Goal: Information Seeking & Learning: Learn about a topic

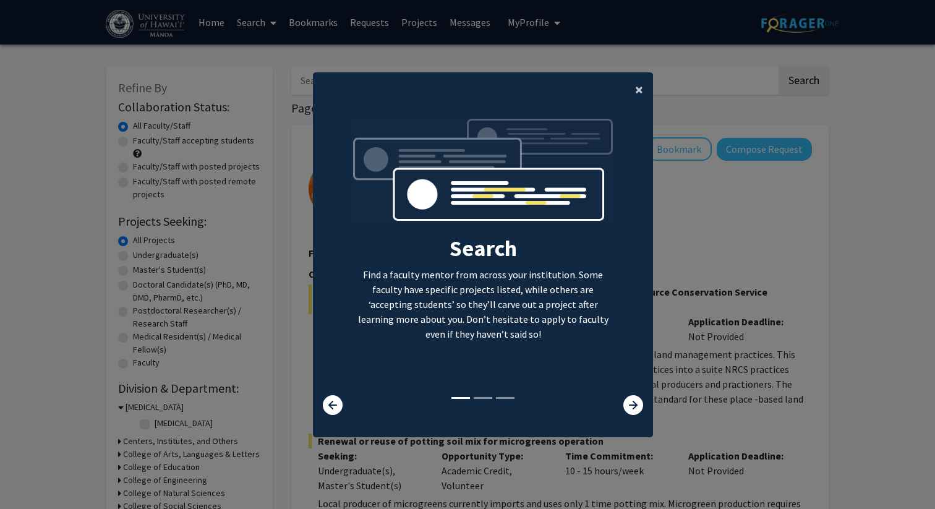
click at [638, 92] on span "×" at bounding box center [639, 89] width 8 height 19
click at [636, 90] on span "×" at bounding box center [639, 89] width 8 height 19
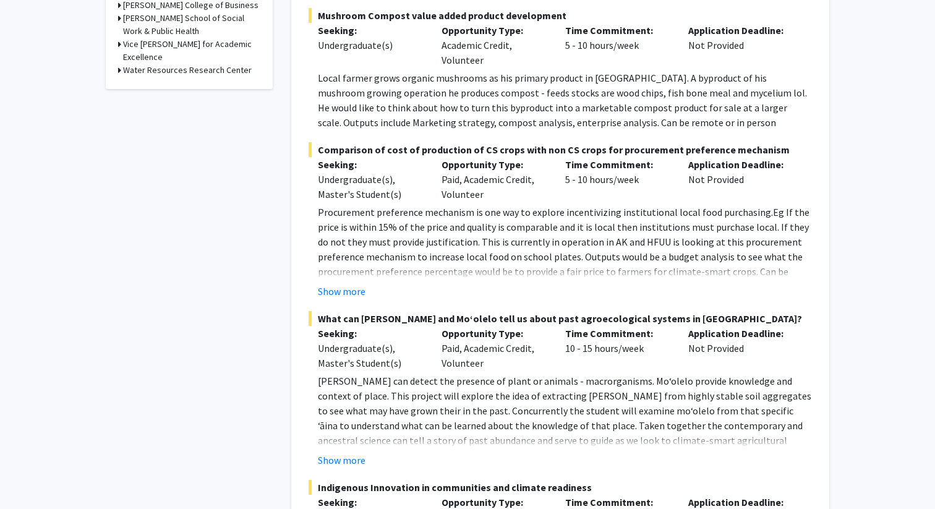
scroll to position [710, 0]
click at [346, 451] on button "Show more" at bounding box center [342, 458] width 48 height 15
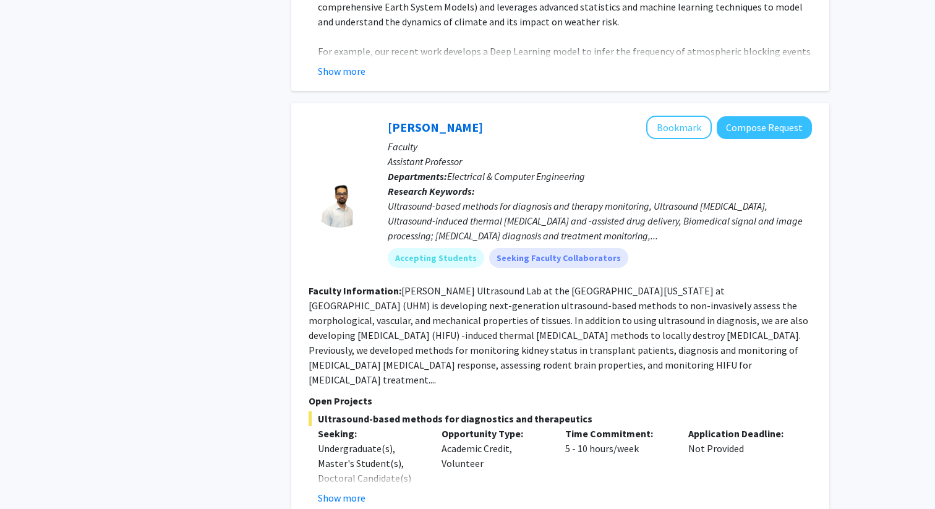
scroll to position [5862, 0]
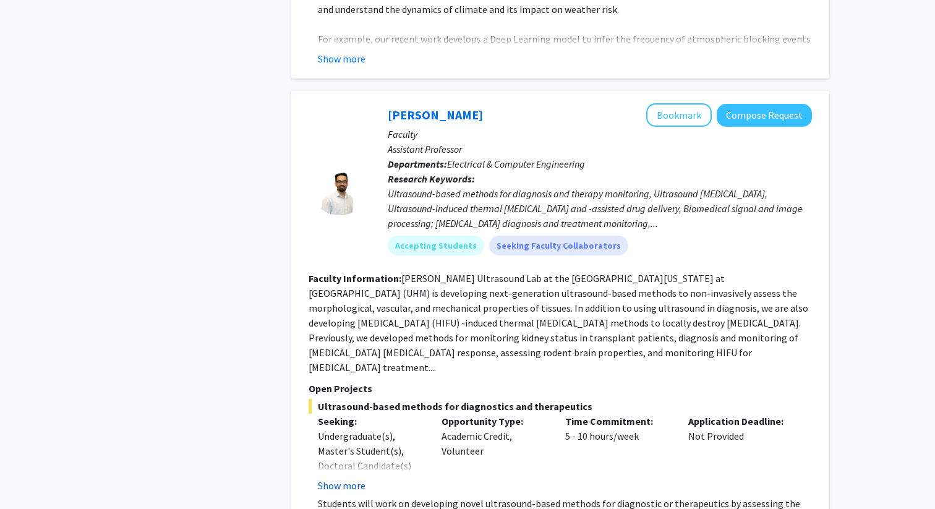
click at [331, 478] on button "Show more" at bounding box center [342, 485] width 48 height 15
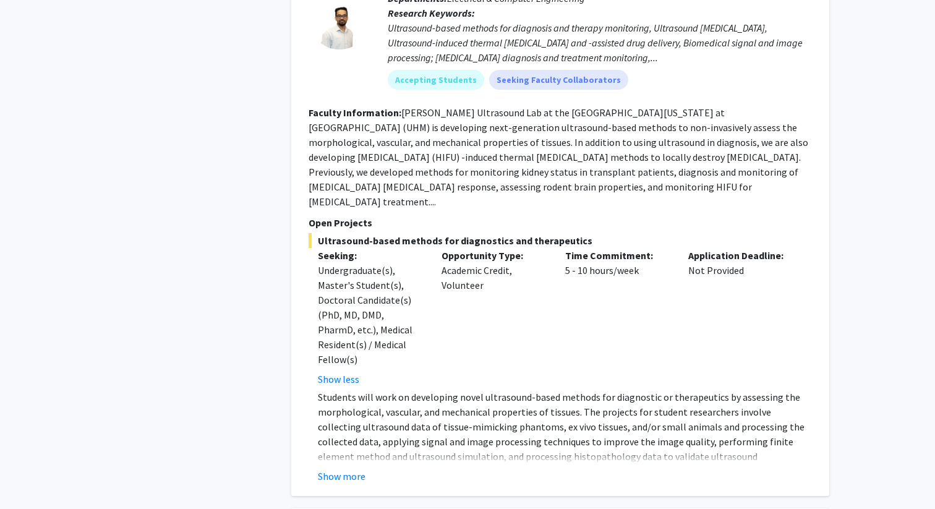
scroll to position [6079, 0]
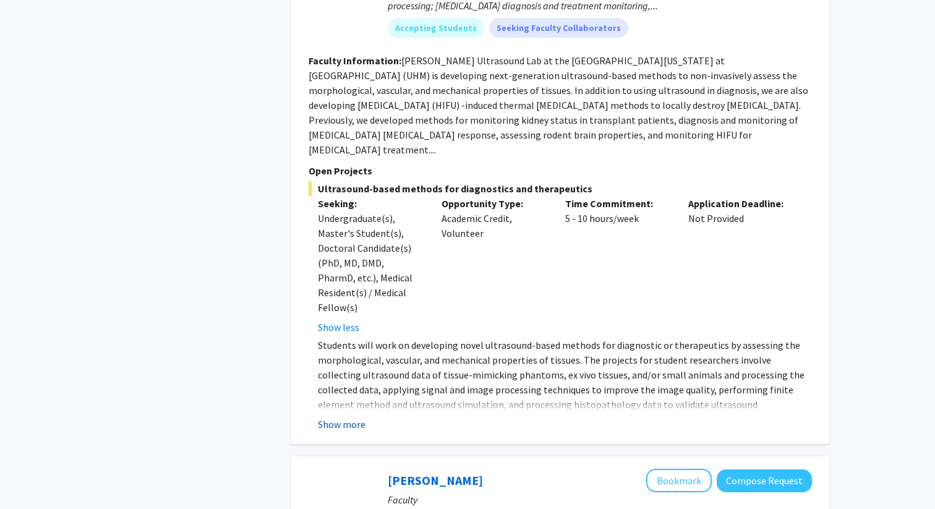
click at [334, 417] on button "Show more" at bounding box center [342, 424] width 48 height 15
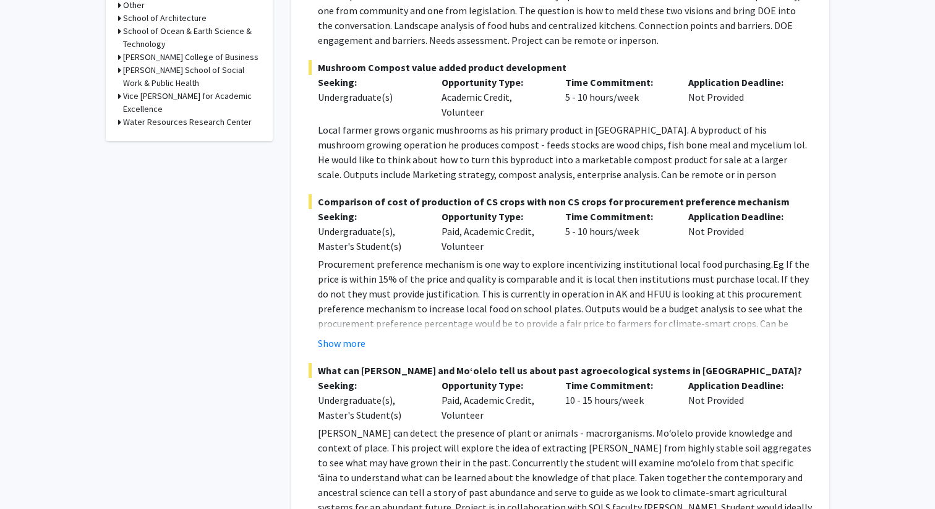
scroll to position [641, 0]
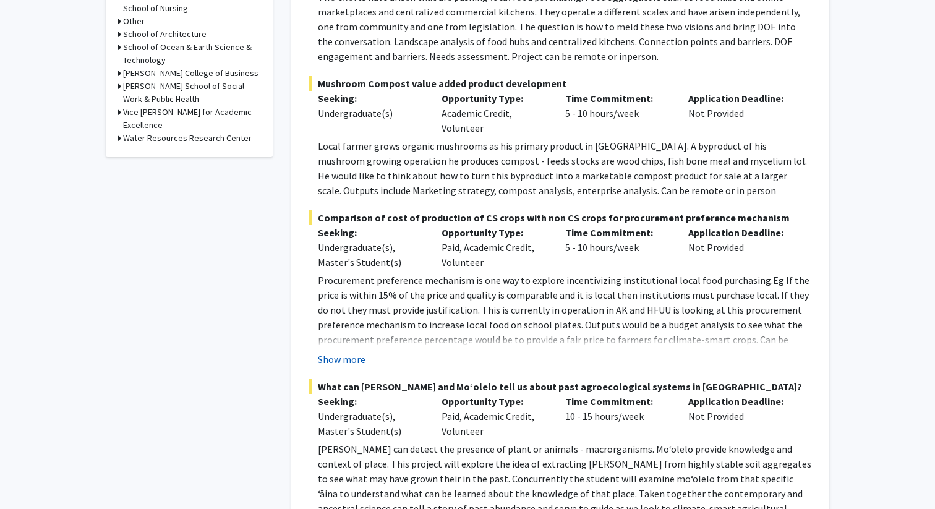
click at [353, 352] on button "Show more" at bounding box center [342, 359] width 48 height 15
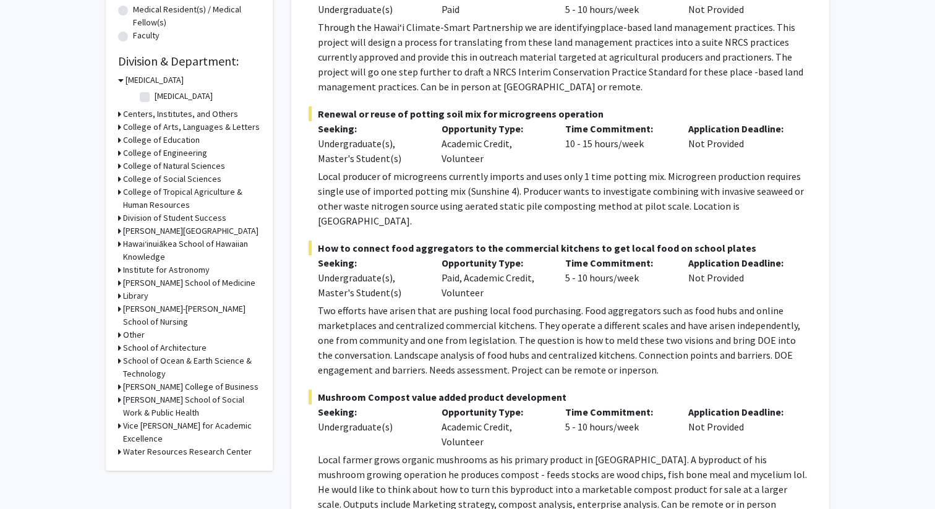
scroll to position [310, 0]
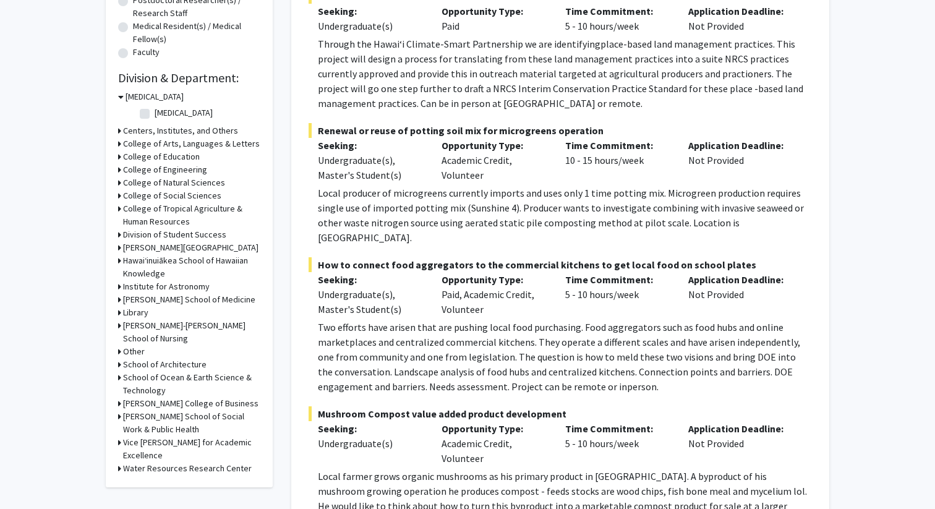
click at [121, 210] on div "College of Tropical Agriculture & Human Resources" at bounding box center [189, 215] width 142 height 26
click at [126, 209] on h3 "College of Tropical Agriculture & Human Resources" at bounding box center [191, 215] width 137 height 26
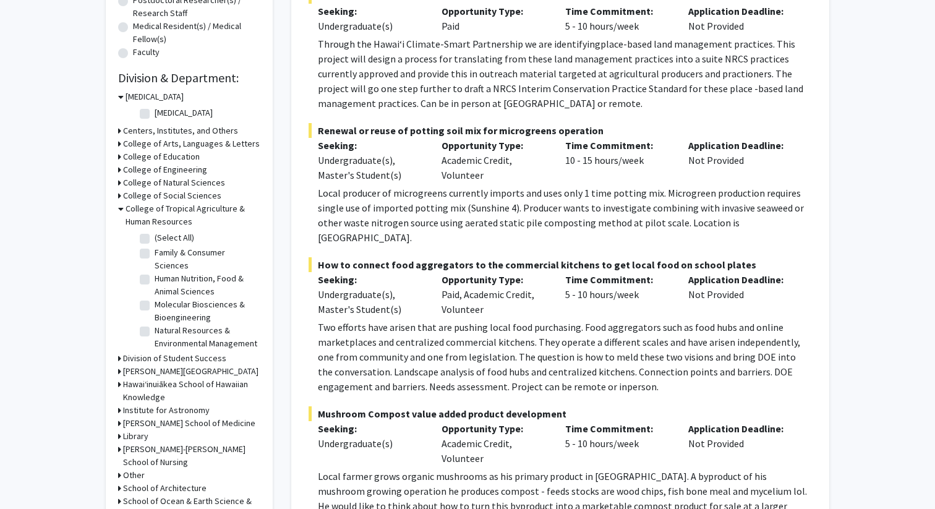
click at [155, 300] on label "Molecular Biosciences & Bioengineering" at bounding box center [206, 311] width 103 height 26
click at [155, 300] on input "Molecular Biosciences & Bioengineering" at bounding box center [159, 302] width 8 height 8
checkbox input "true"
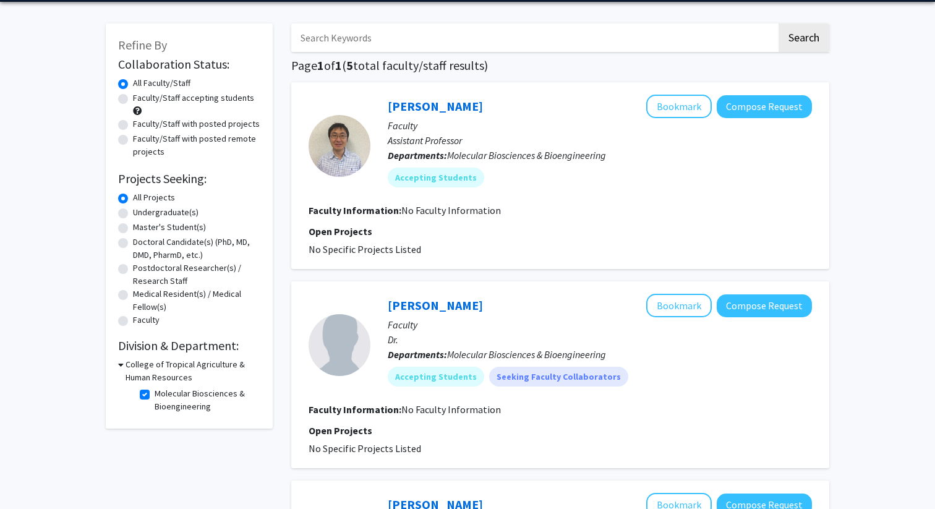
scroll to position [58, 0]
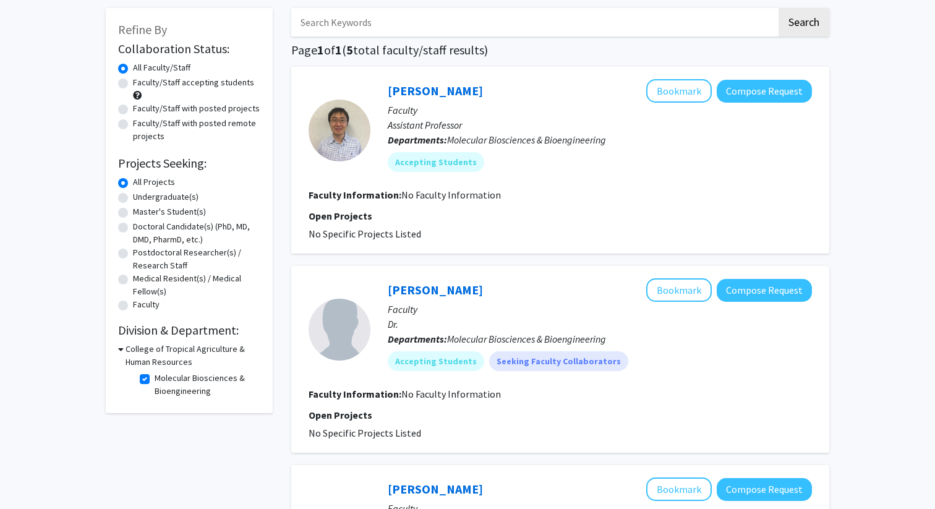
click at [121, 346] on icon at bounding box center [121, 349] width 6 height 13
click at [120, 349] on icon at bounding box center [119, 349] width 3 height 13
click at [155, 378] on label "Molecular Biosciences & Bioengineering" at bounding box center [206, 385] width 103 height 26
click at [155, 378] on input "Molecular Biosciences & Bioengineering" at bounding box center [159, 376] width 8 height 8
checkbox input "false"
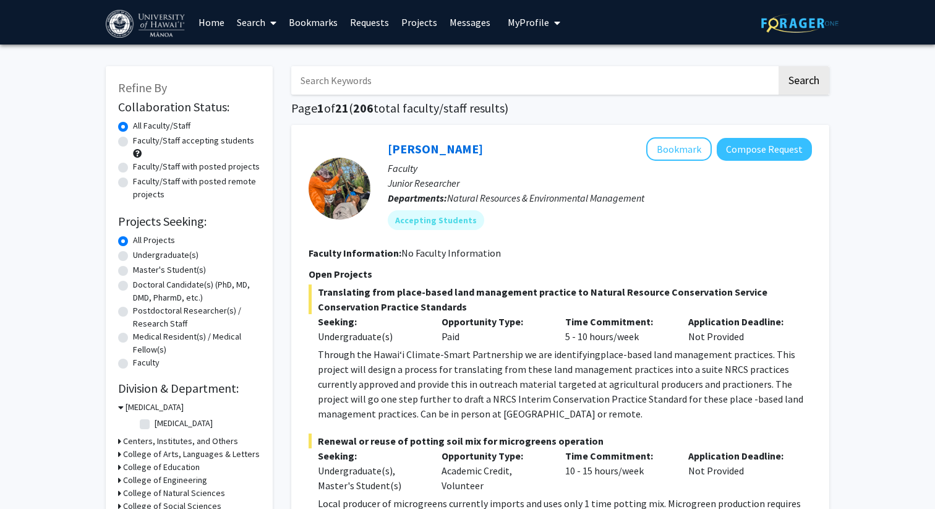
click at [133, 254] on label "Undergraduate(s)" at bounding box center [166, 255] width 66 height 13
click at [133, 254] on input "Undergraduate(s)" at bounding box center [137, 253] width 8 height 8
radio input "true"
click at [133, 255] on label "Undergraduate(s)" at bounding box center [166, 255] width 66 height 13
click at [133, 255] on input "Undergraduate(s)" at bounding box center [137, 253] width 8 height 8
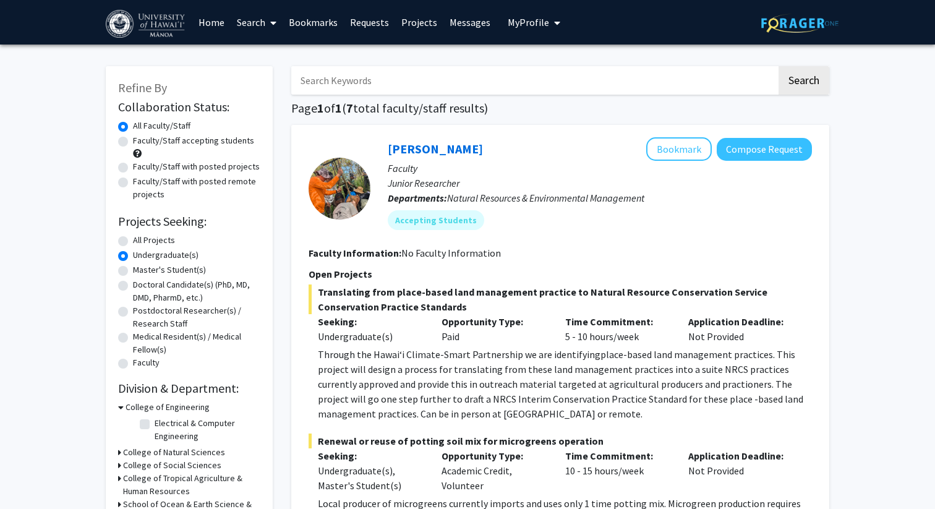
click at [133, 145] on label "Faculty/Staff accepting students" at bounding box center [193, 140] width 121 height 13
click at [133, 142] on input "Faculty/Staff accepting students" at bounding box center [137, 138] width 8 height 8
radio input "true"
click at [133, 164] on label "Faculty/Staff with posted projects" at bounding box center [196, 166] width 127 height 13
click at [133, 164] on input "Faculty/Staff with posted projects" at bounding box center [137, 164] width 8 height 8
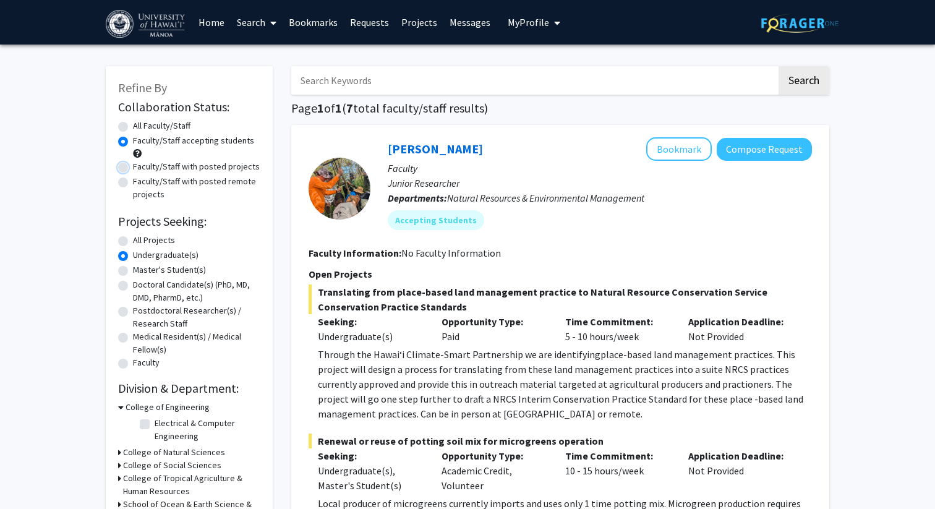
radio input "true"
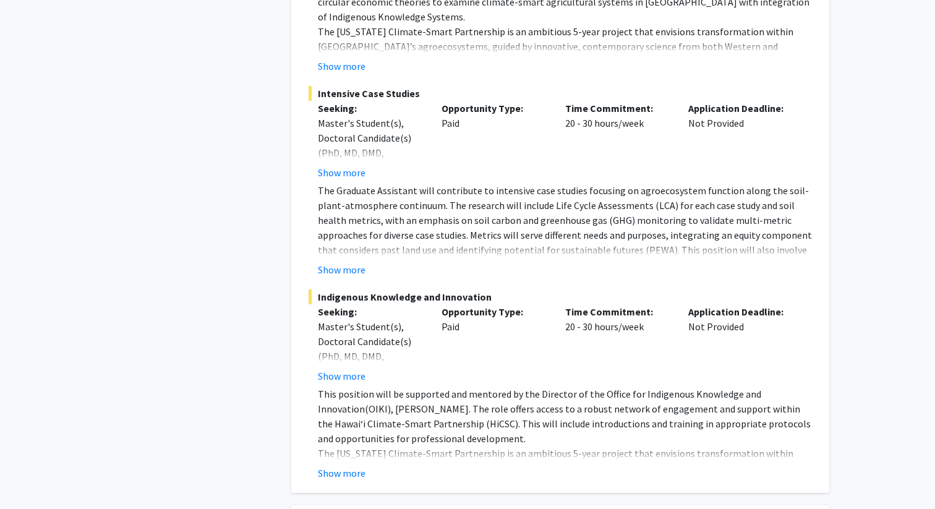
scroll to position [1773, 0]
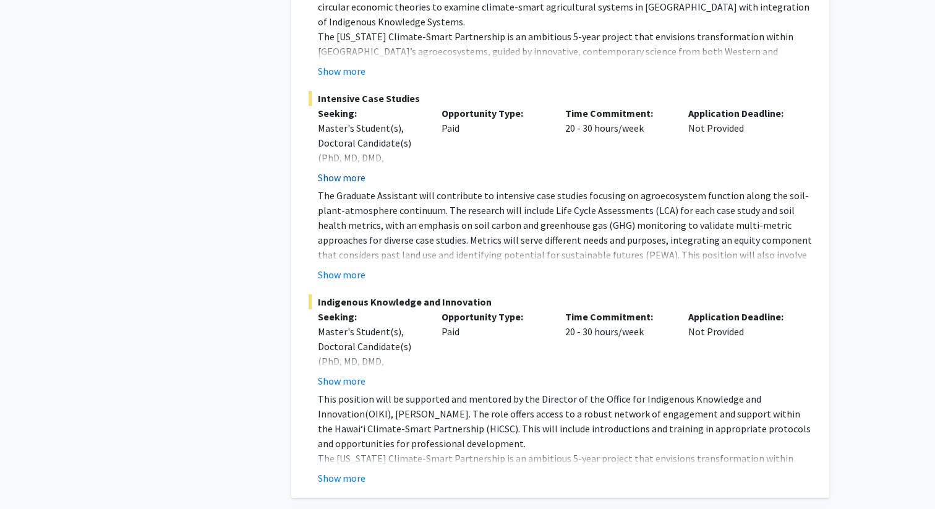
click at [348, 170] on button "Show more" at bounding box center [342, 177] width 48 height 15
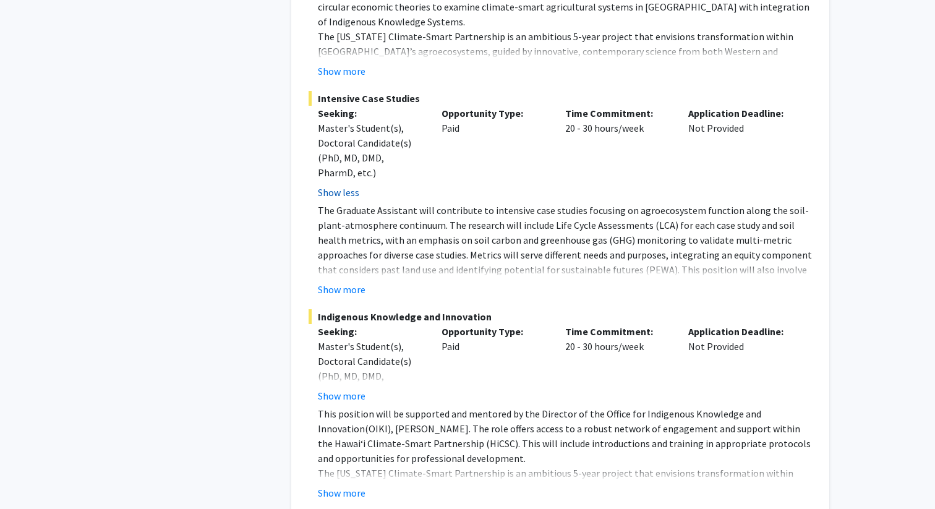
click at [346, 185] on button "Show less" at bounding box center [338, 192] width 41 height 15
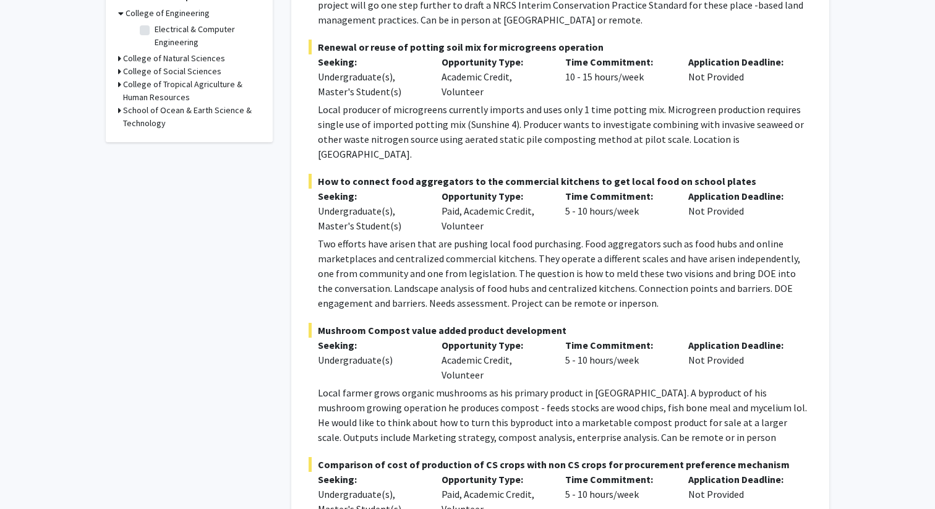
scroll to position [0, 0]
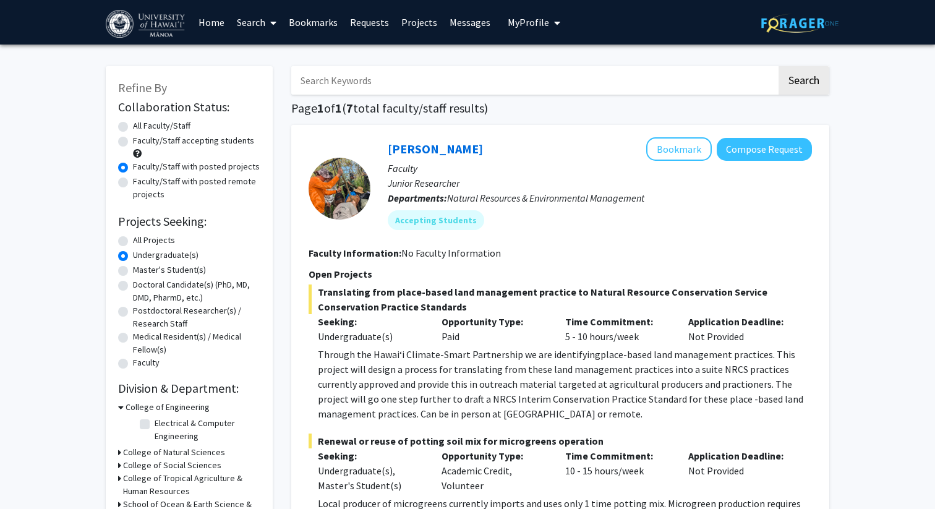
click at [156, 144] on label "Faculty/Staff accepting students" at bounding box center [193, 140] width 121 height 13
click at [141, 142] on input "Faculty/Staff accepting students" at bounding box center [137, 138] width 8 height 8
radio input "true"
click at [129, 245] on div "All Projects" at bounding box center [189, 241] width 142 height 15
click at [130, 238] on div "All Projects" at bounding box center [189, 241] width 142 height 15
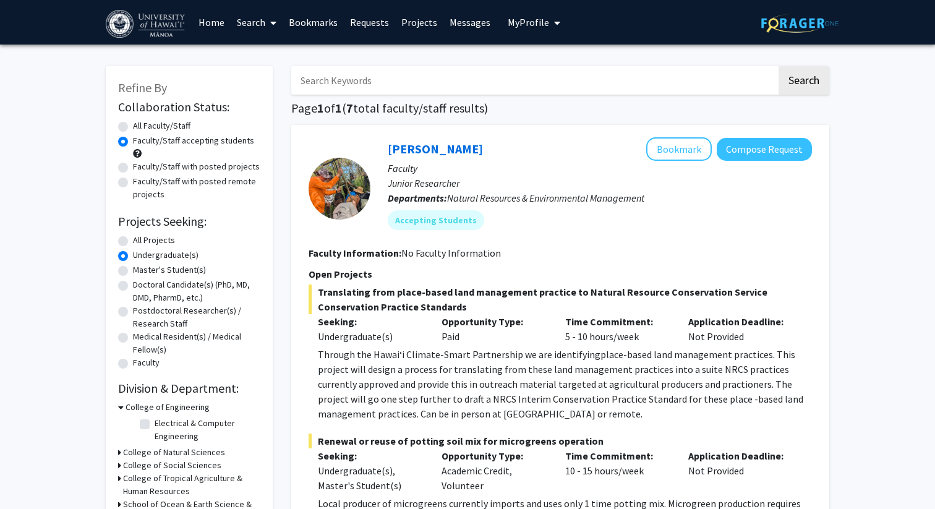
click at [133, 243] on label "All Projects" at bounding box center [154, 240] width 42 height 13
click at [133, 242] on input "All Projects" at bounding box center [137, 238] width 8 height 8
radio input "true"
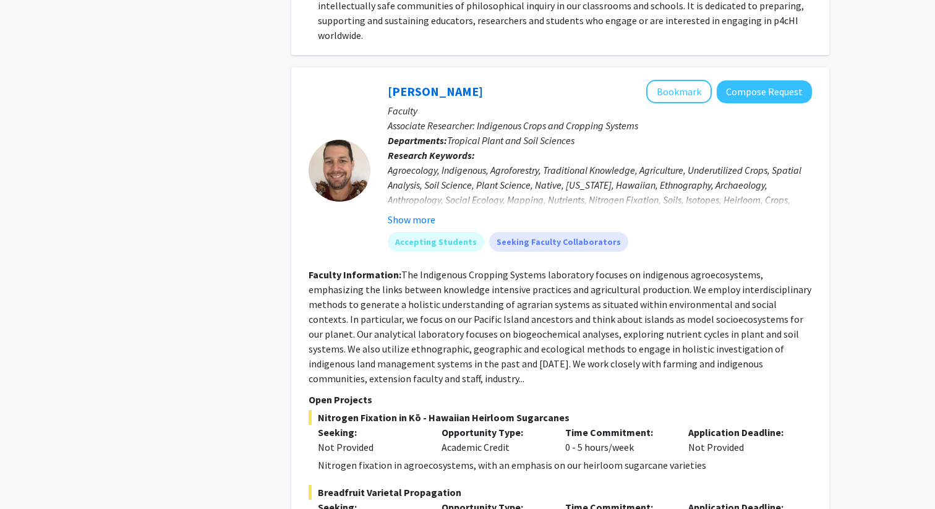
scroll to position [2786, 0]
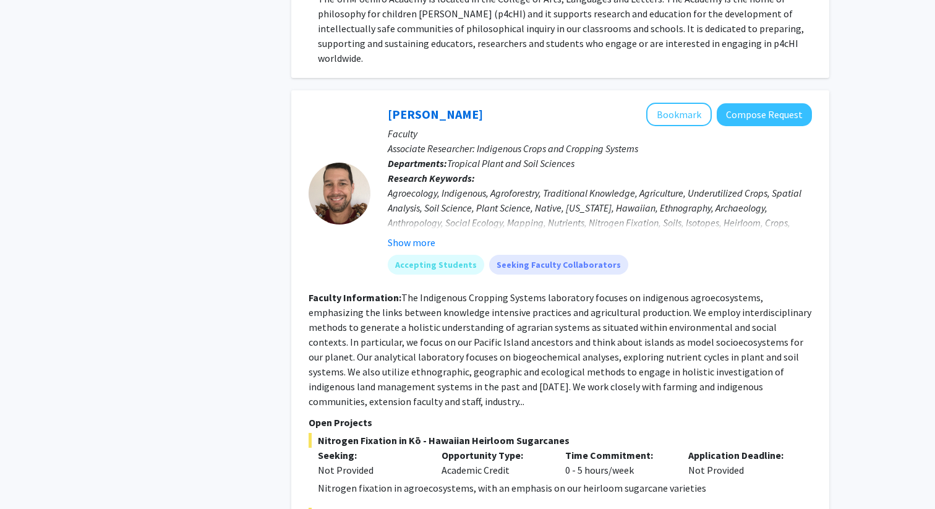
click at [686, 126] on p "Faculty" at bounding box center [600, 133] width 424 height 15
click at [680, 103] on button "Bookmark" at bounding box center [679, 114] width 66 height 23
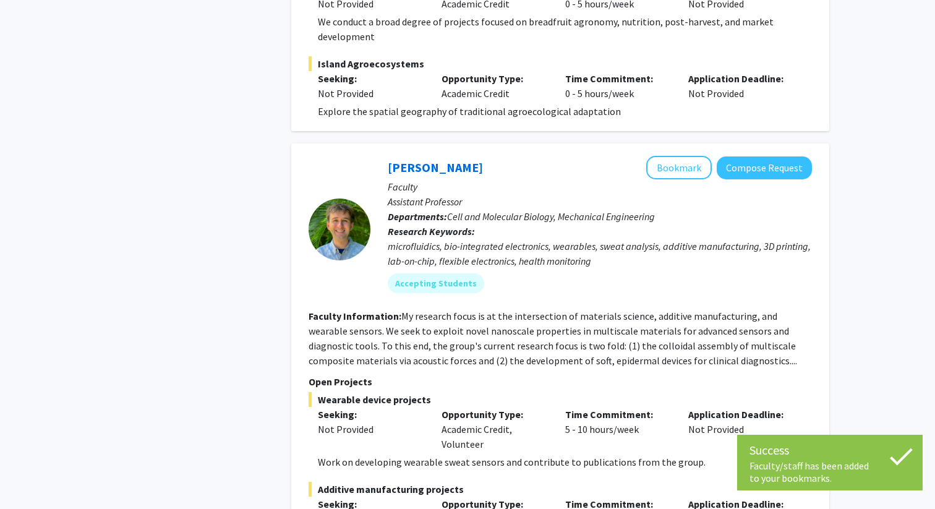
scroll to position [3505, 0]
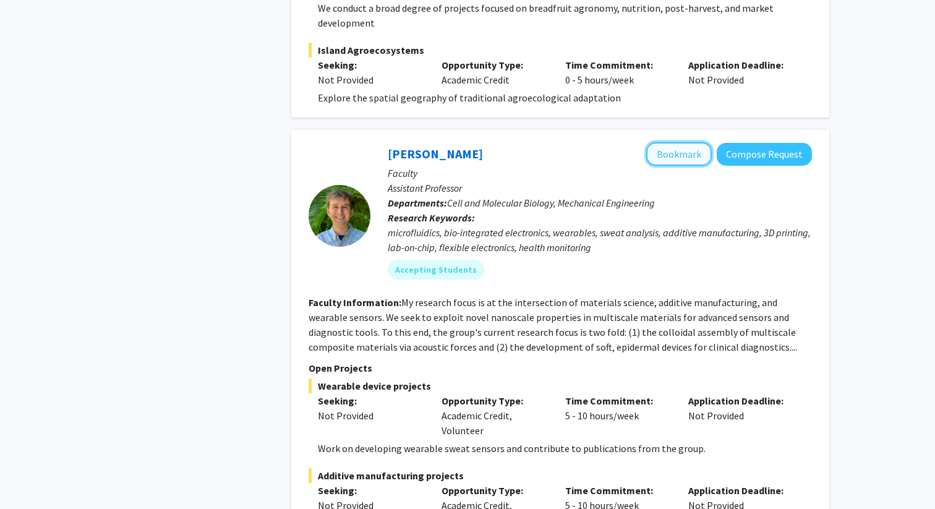
click at [676, 142] on button "Bookmark" at bounding box center [679, 153] width 66 height 23
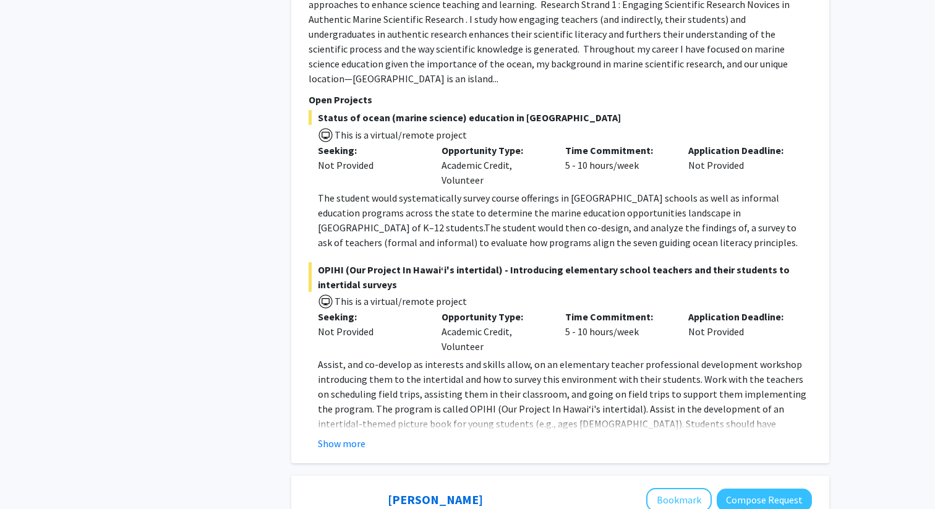
scroll to position [4326, 0]
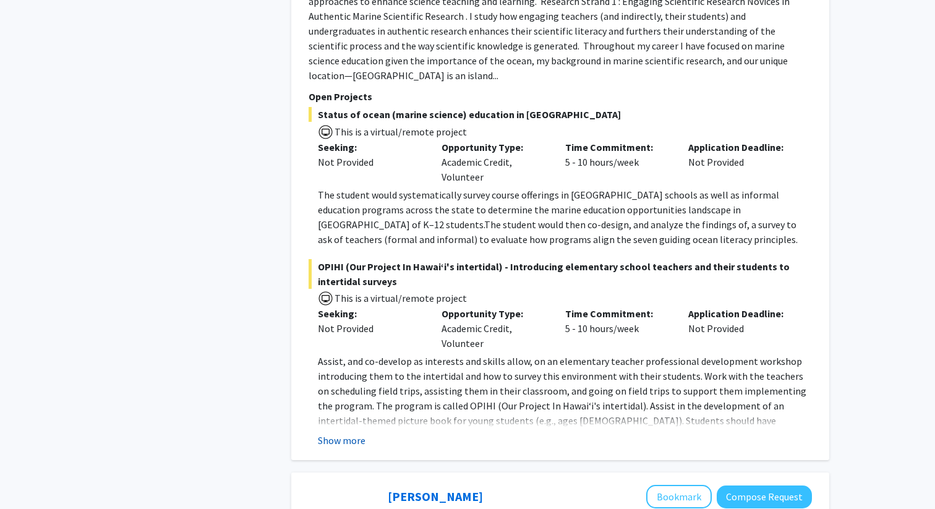
click at [356, 433] on button "Show more" at bounding box center [342, 440] width 48 height 15
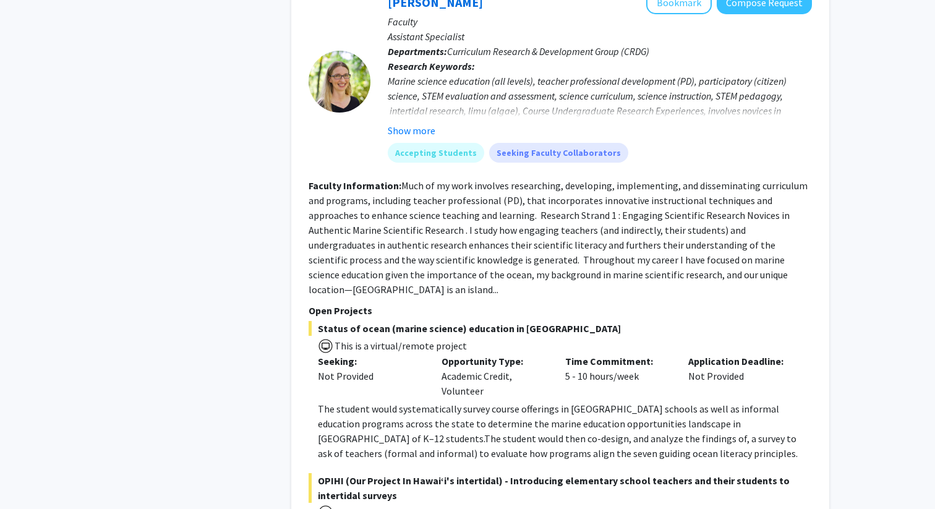
scroll to position [4108, 0]
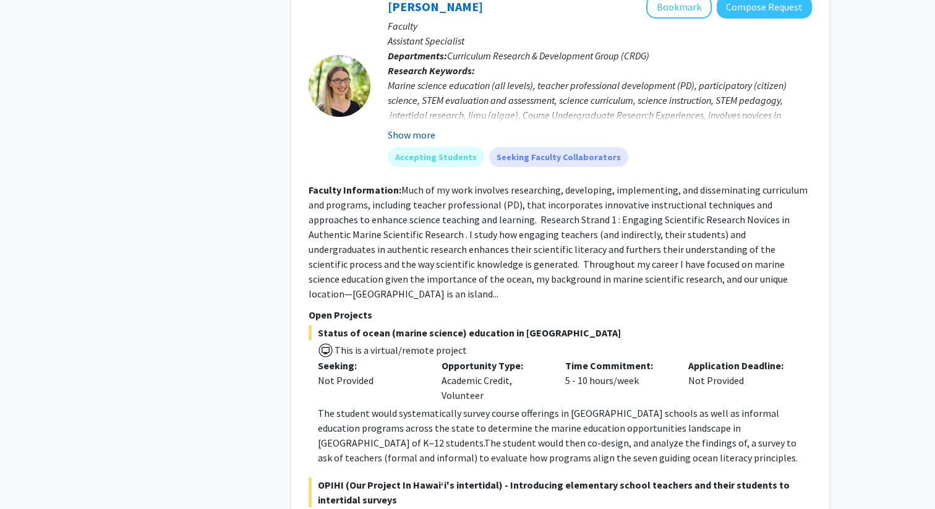
click at [420, 127] on button "Show more" at bounding box center [412, 134] width 48 height 15
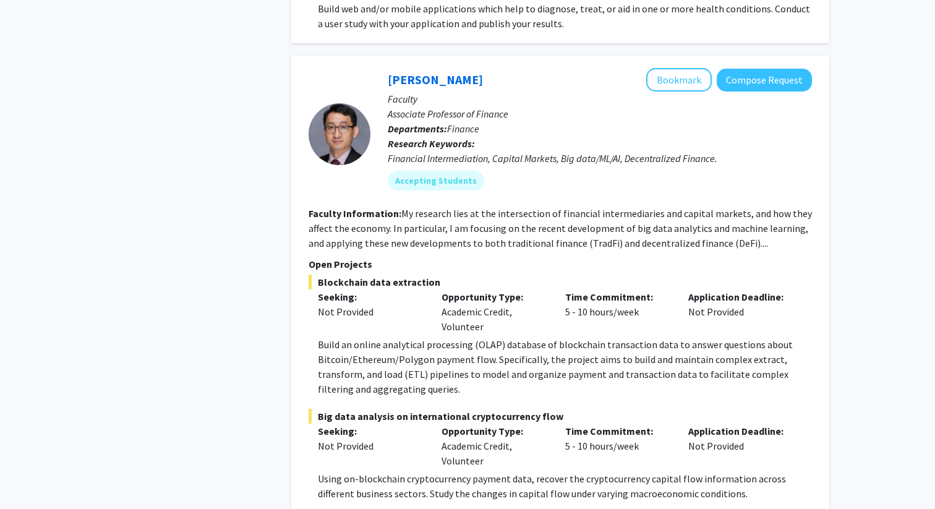
scroll to position [7393, 0]
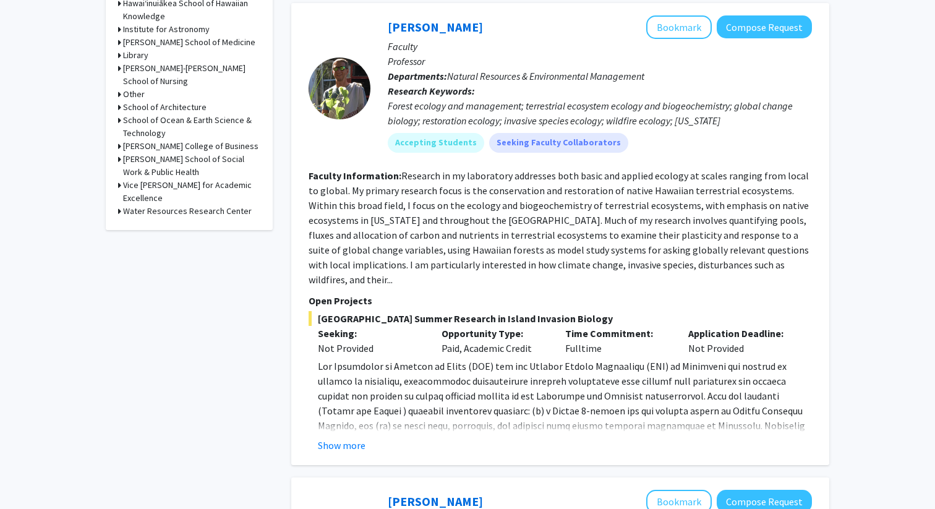
scroll to position [646, 0]
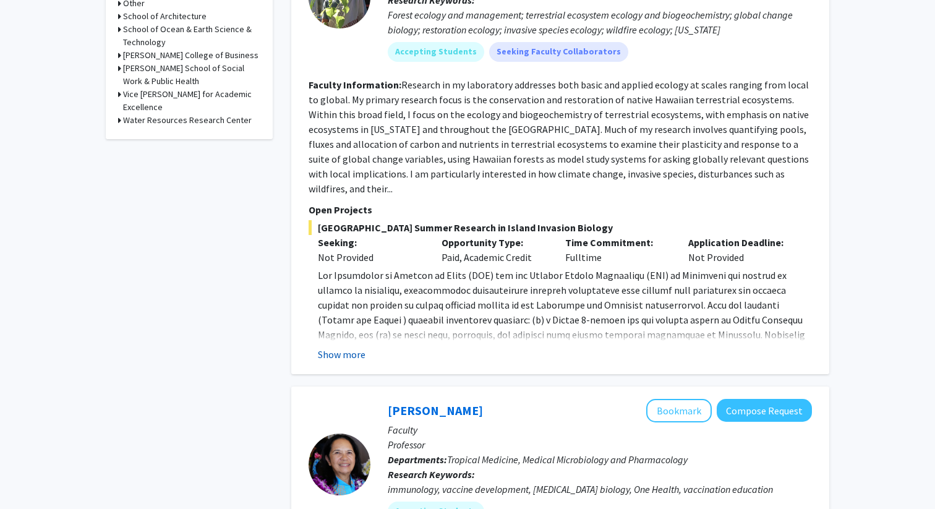
click at [342, 347] on button "Show more" at bounding box center [342, 354] width 48 height 15
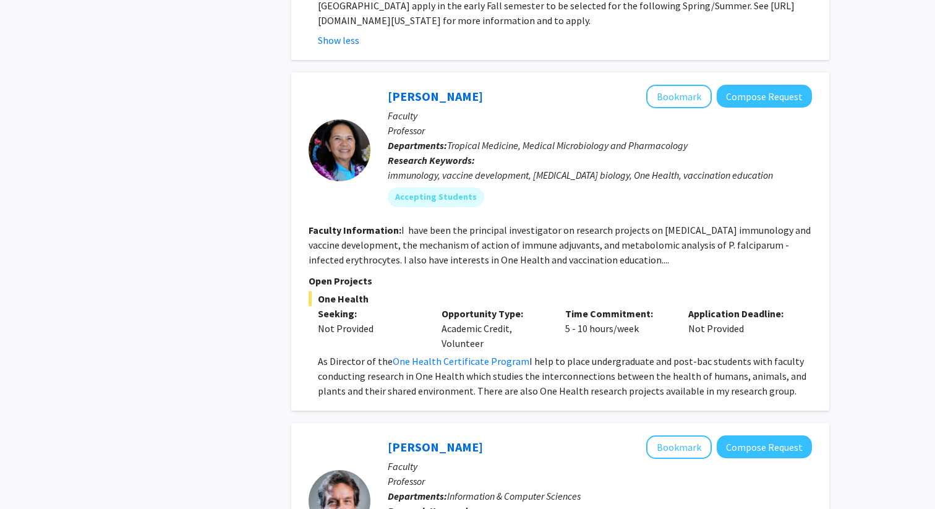
scroll to position [1102, 0]
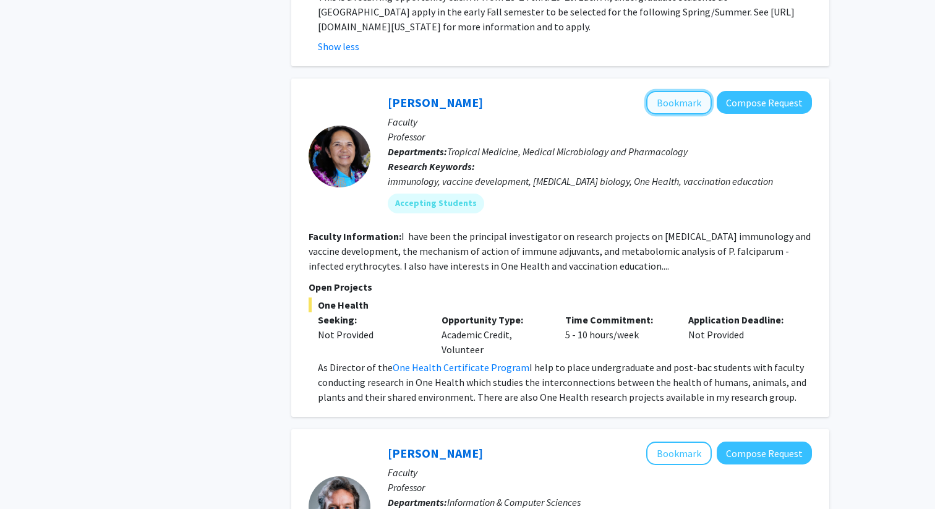
click at [687, 91] on button "Bookmark" at bounding box center [679, 102] width 66 height 23
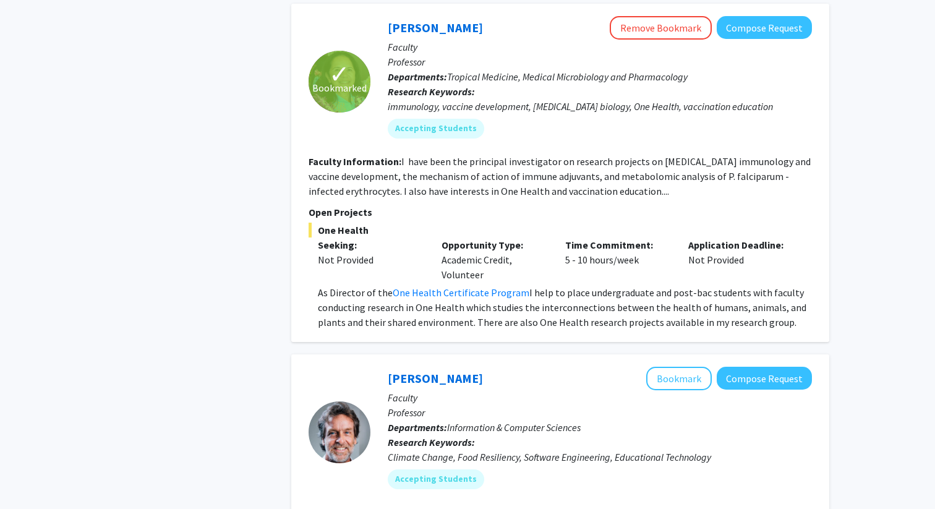
click at [612, 435] on p "Research Keywords: Climate Change, Food Resiliency, Software Engineering, Educa…" at bounding box center [600, 450] width 424 height 30
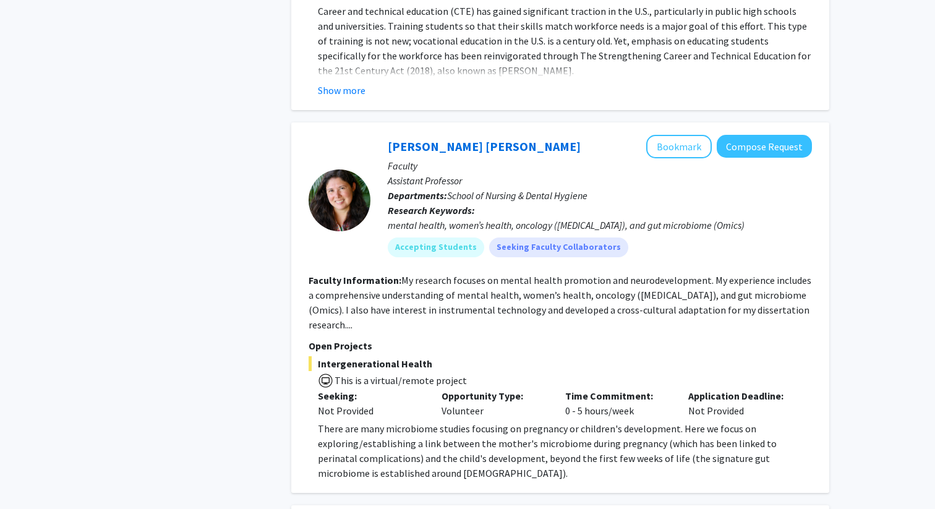
scroll to position [2620, 0]
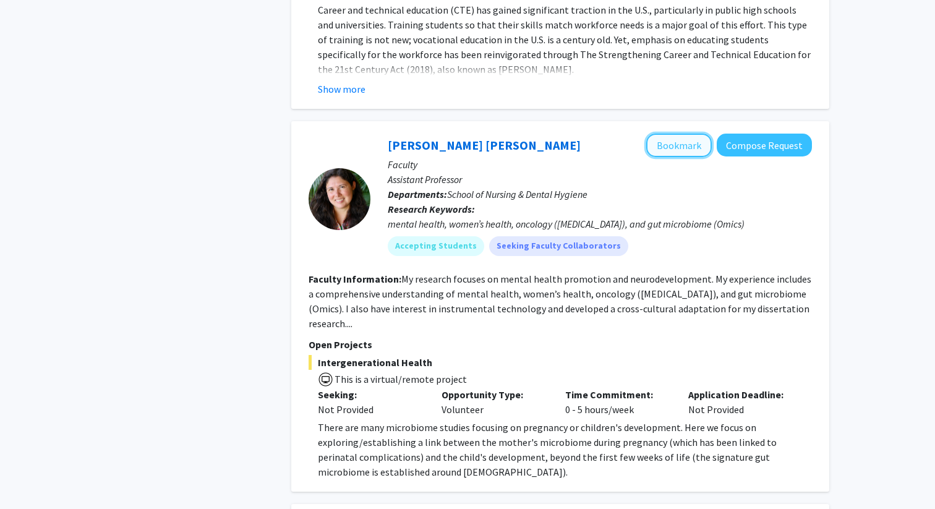
click at [677, 134] on button "Bookmark" at bounding box center [679, 145] width 66 height 23
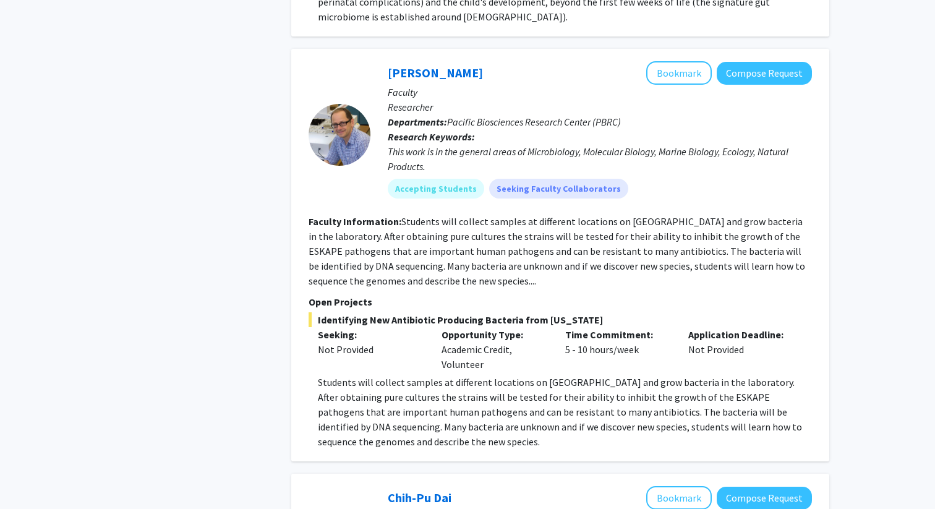
scroll to position [3078, 0]
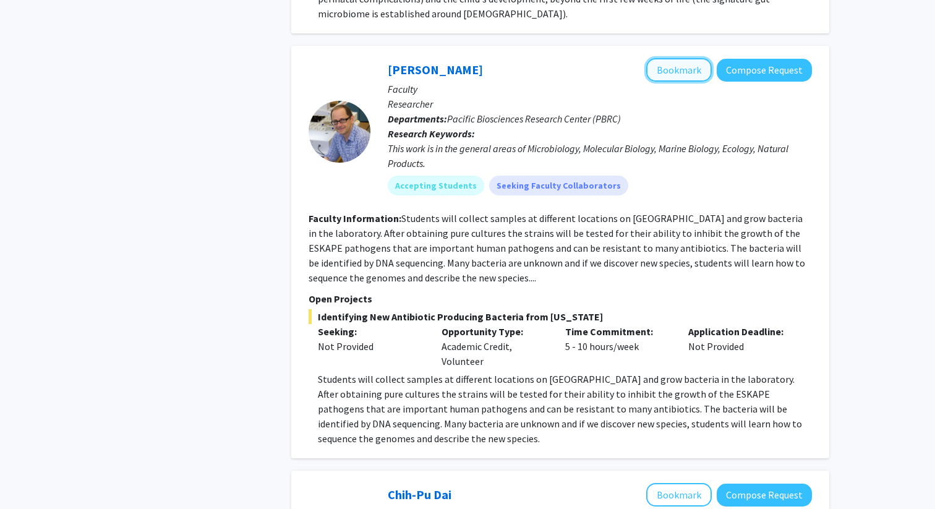
click at [673, 58] on button "Bookmark" at bounding box center [679, 69] width 66 height 23
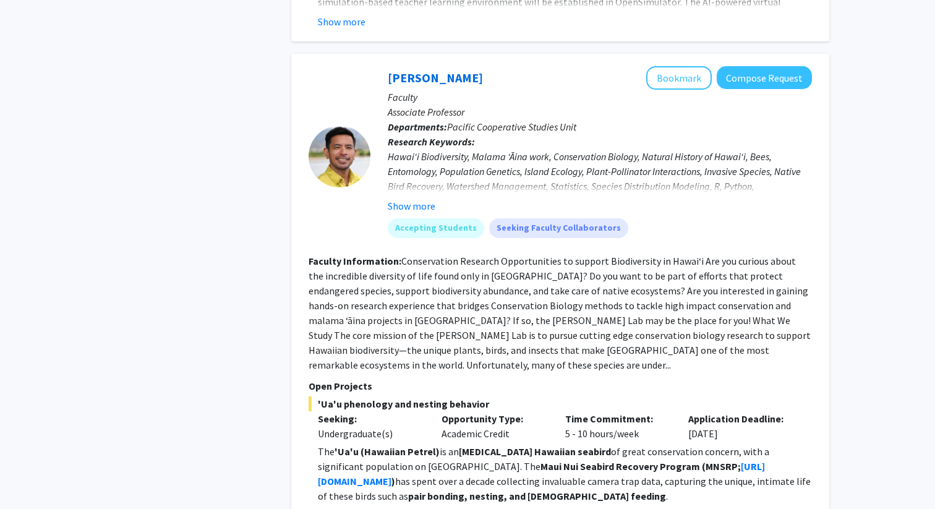
scroll to position [4061, 0]
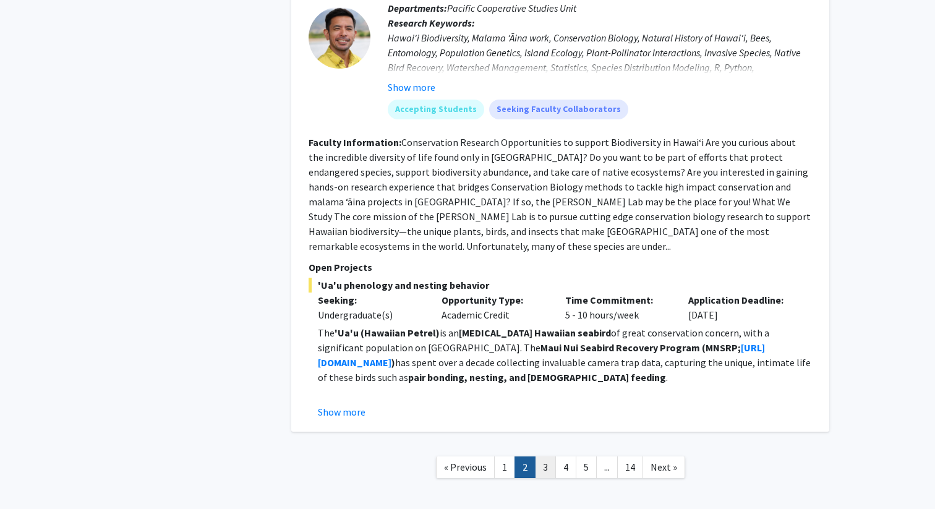
click at [553, 456] on link "3" at bounding box center [545, 467] width 21 height 22
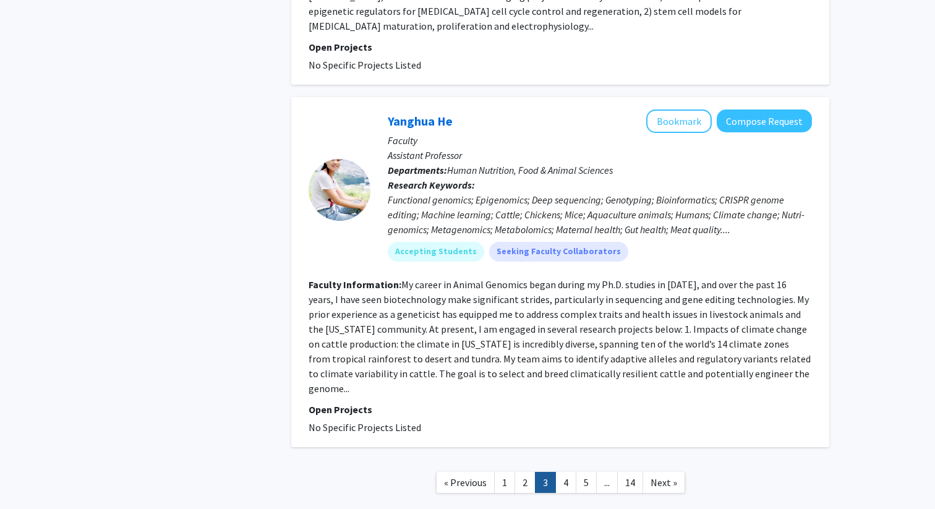
scroll to position [3064, 0]
click at [582, 471] on link "5" at bounding box center [586, 482] width 21 height 22
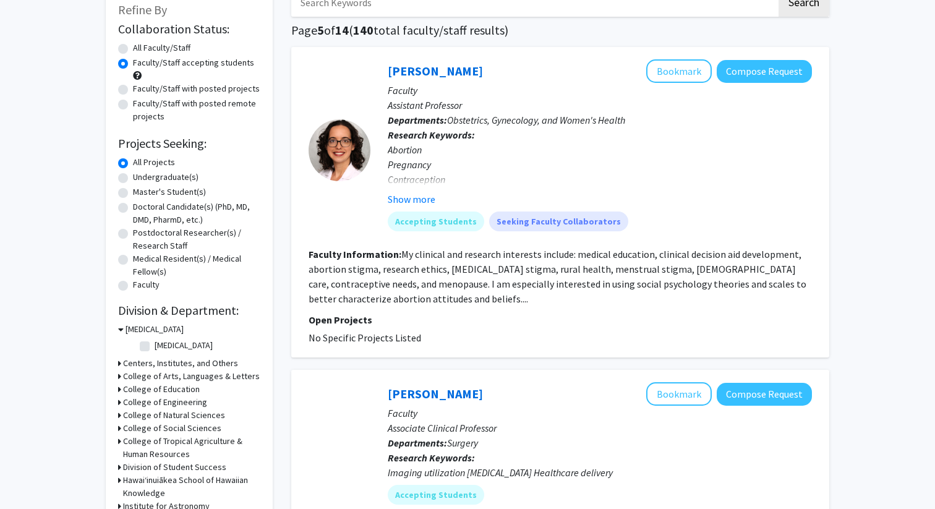
scroll to position [71, 0]
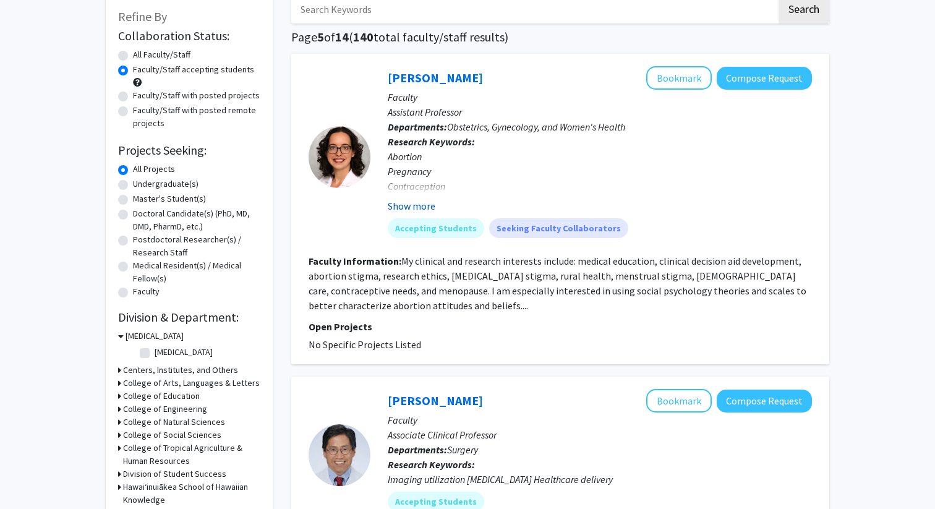
click at [404, 198] on button "Show more" at bounding box center [412, 205] width 48 height 15
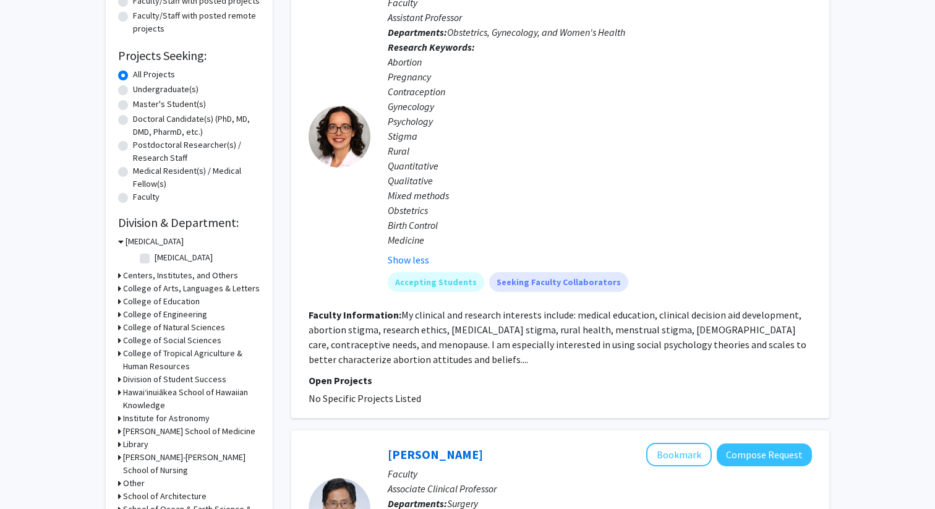
scroll to position [175, 0]
